Goal: Information Seeking & Learning: Find contact information

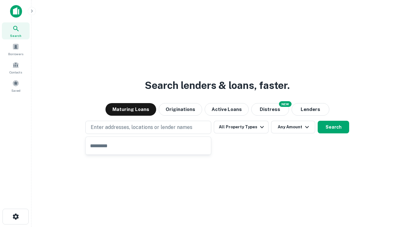
type input "**********"
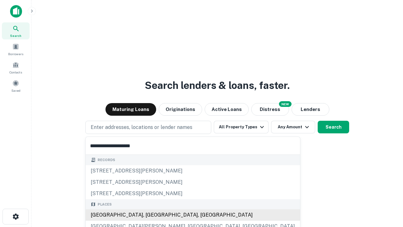
click at [151, 215] on div "[GEOGRAPHIC_DATA], [GEOGRAPHIC_DATA], [GEOGRAPHIC_DATA]" at bounding box center [193, 214] width 215 height 11
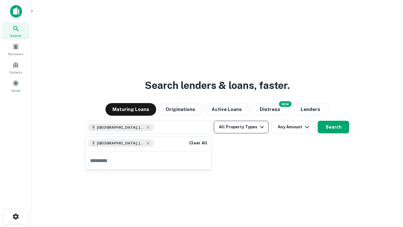
click at [241, 127] on button "All Property Types" at bounding box center [241, 127] width 55 height 13
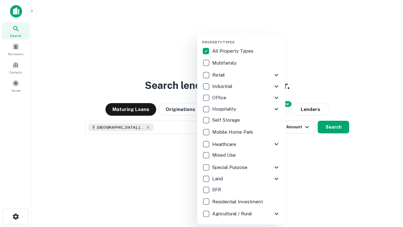
click at [246, 38] on button "button" at bounding box center [246, 38] width 88 height 0
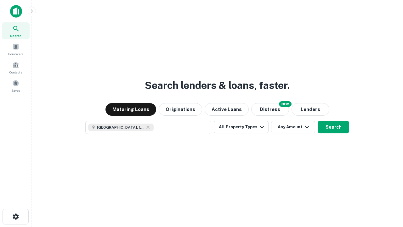
scroll to position [10, 0]
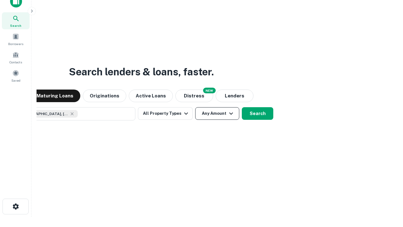
click at [195, 107] on button "Any Amount" at bounding box center [217, 113] width 44 height 13
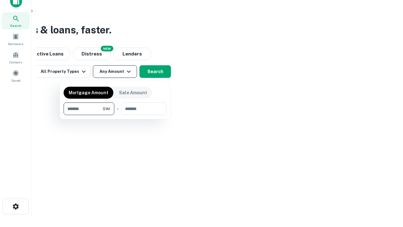
type input "*******"
click at [115, 115] on button "button" at bounding box center [115, 115] width 103 height 0
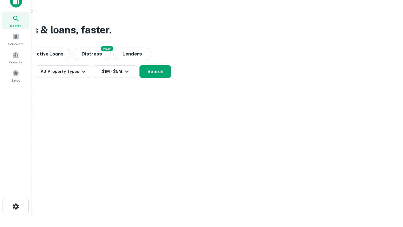
scroll to position [10, 0]
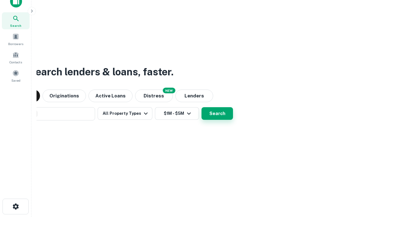
click at [202, 107] on button "Search" at bounding box center [217, 113] width 31 height 13
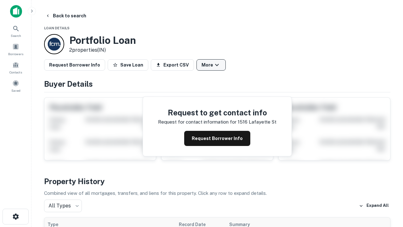
click at [211, 65] on button "More" at bounding box center [211, 64] width 29 height 11
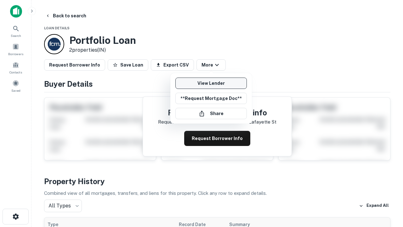
click at [211, 83] on link "View Lender" at bounding box center [211, 82] width 72 height 11
